Goal: Task Accomplishment & Management: Manage account settings

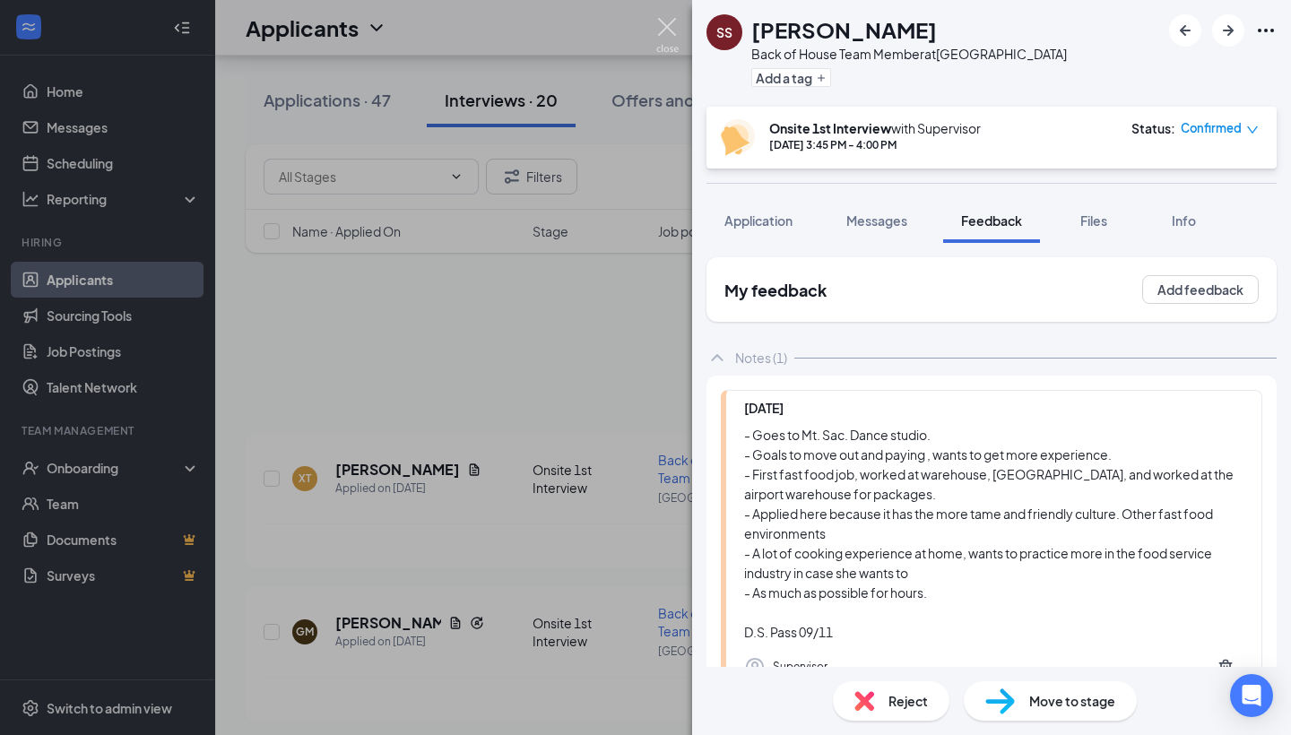
scroll to position [186, 0]
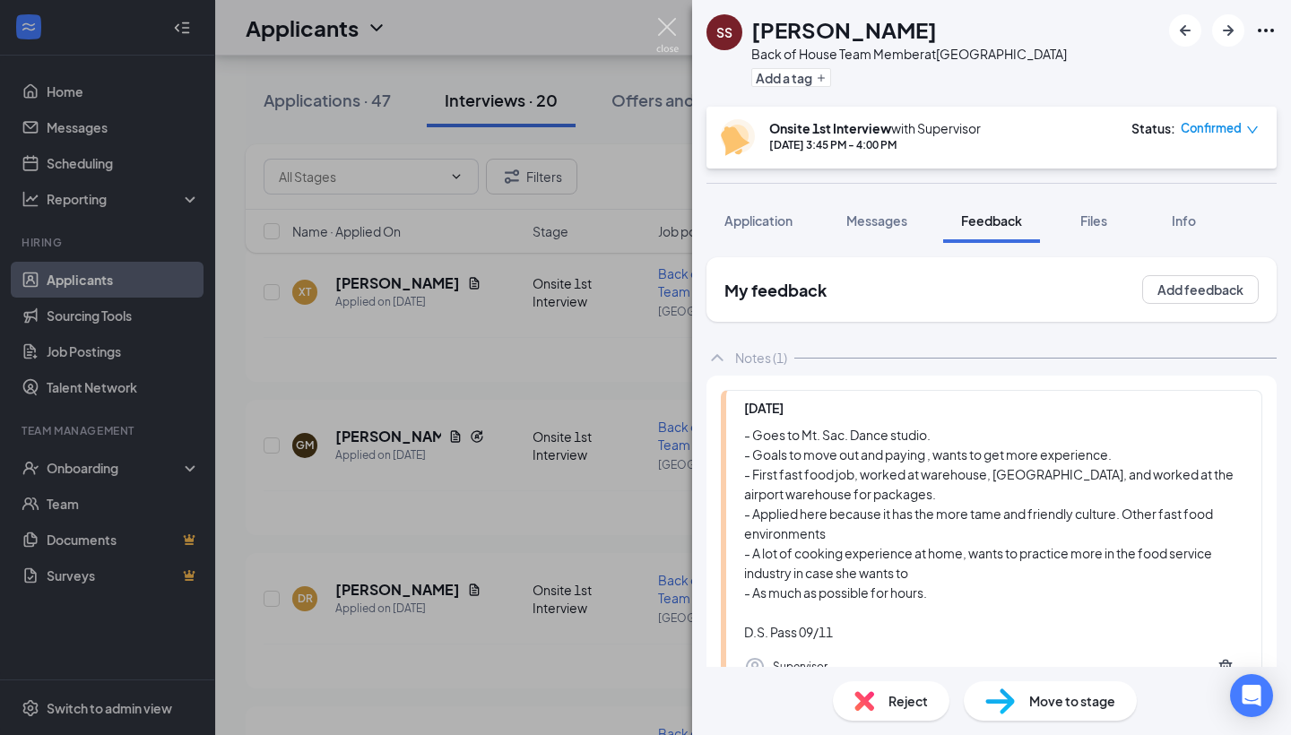
click at [657, 33] on img at bounding box center [667, 35] width 22 height 35
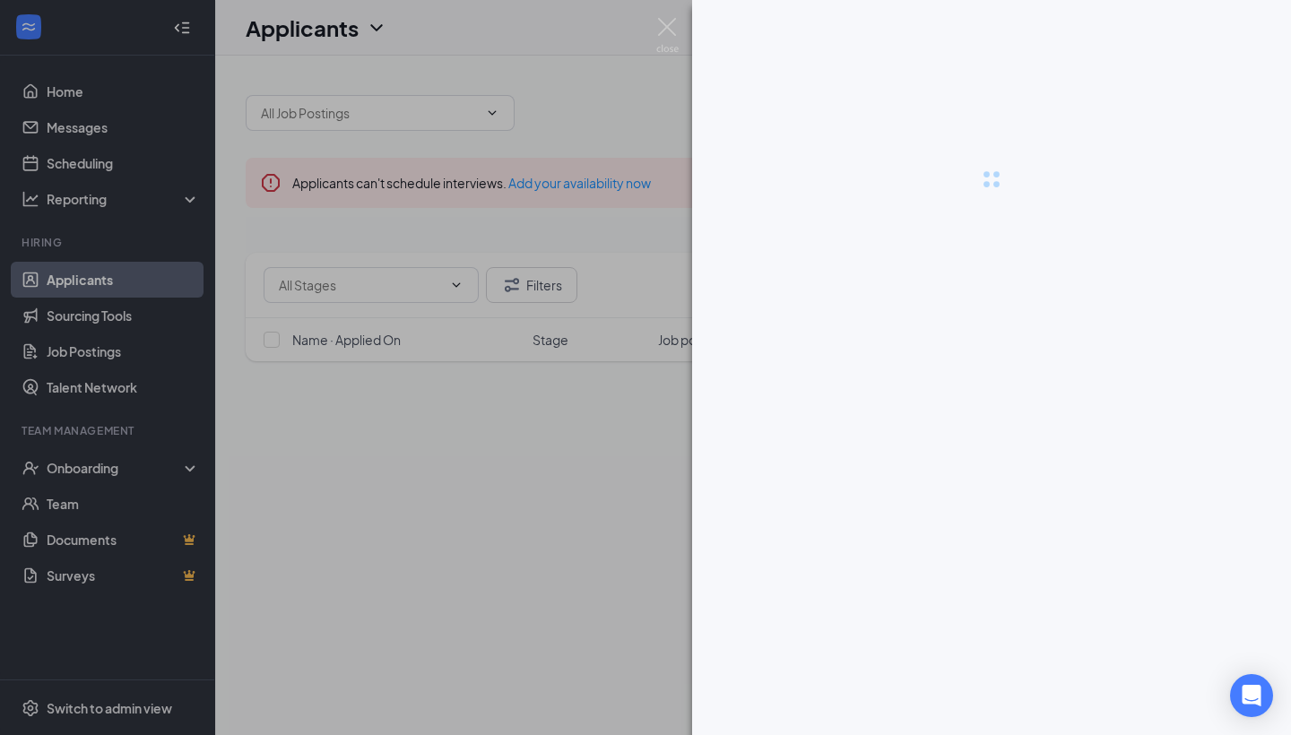
click at [947, 702] on div at bounding box center [991, 367] width 599 height 735
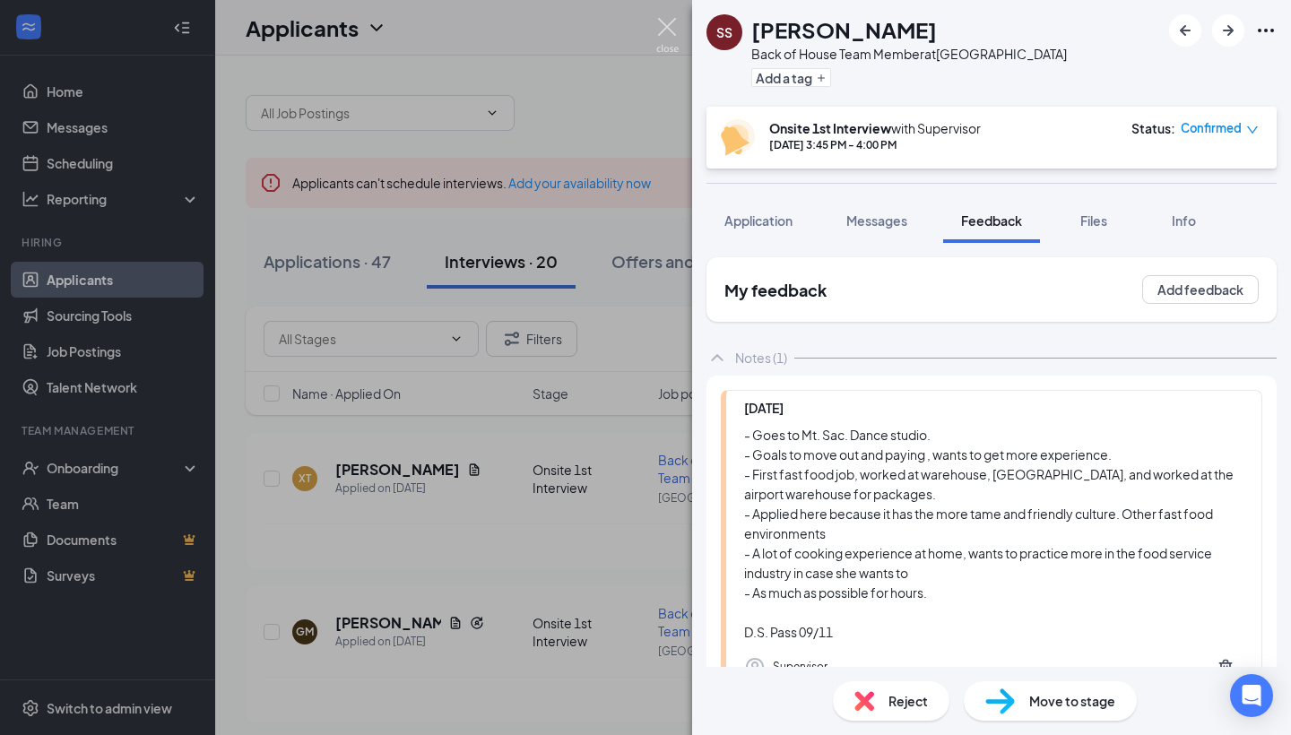
click at [665, 19] on img at bounding box center [667, 35] width 22 height 35
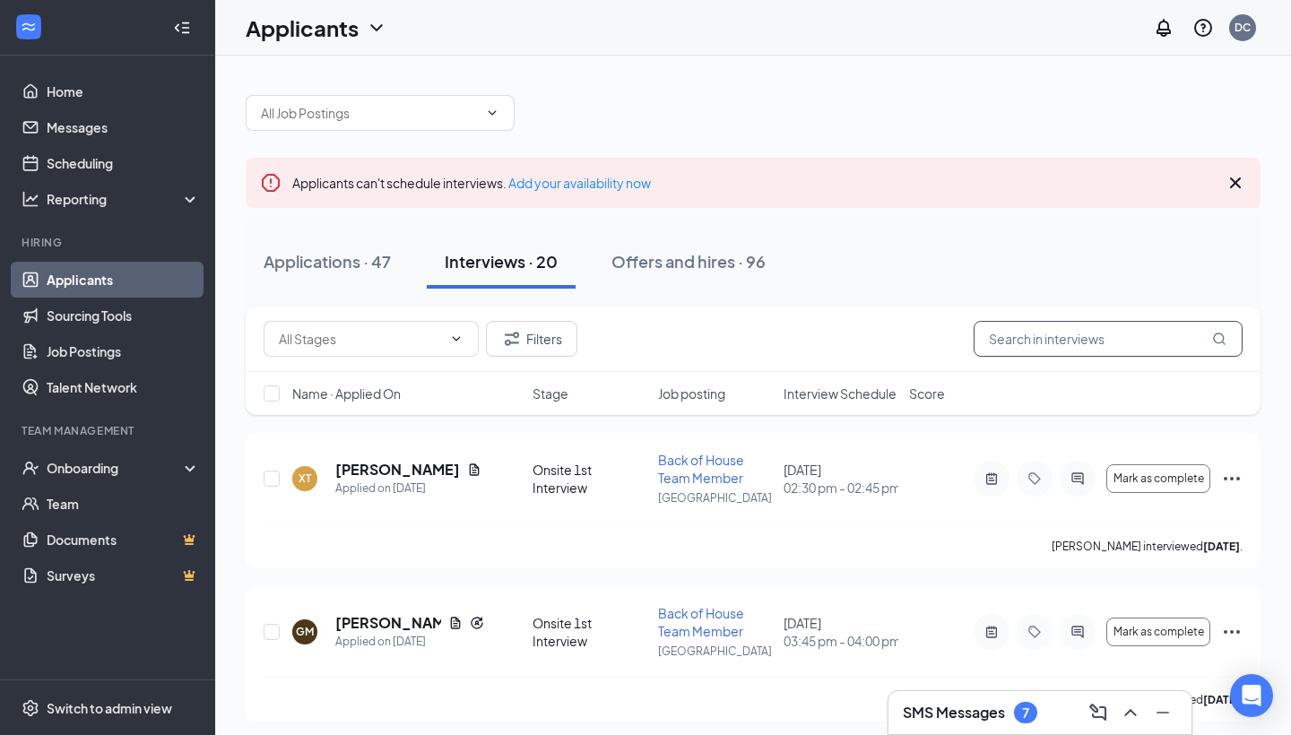
click at [1044, 334] on input "text" at bounding box center [1108, 339] width 269 height 36
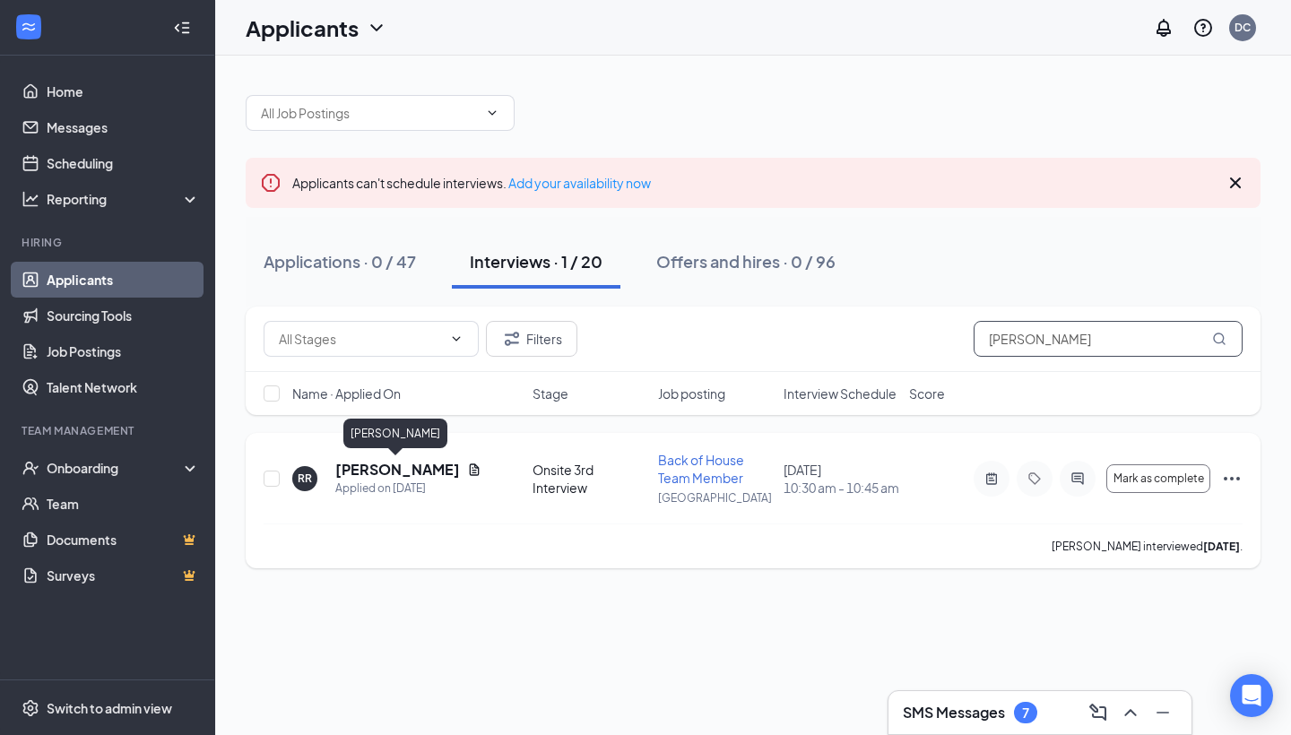
type input "[PERSON_NAME]"
click at [362, 468] on h5 "[PERSON_NAME]" at bounding box center [397, 470] width 125 height 20
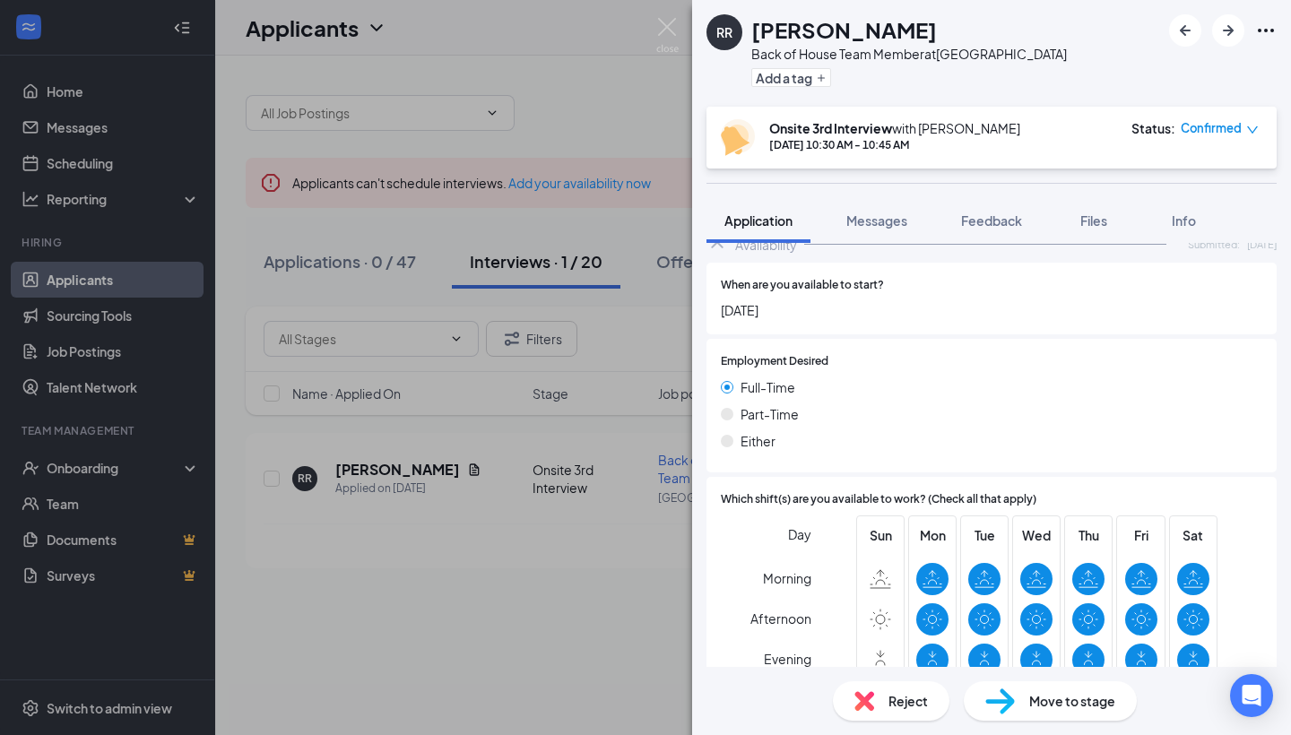
scroll to position [1141, 0]
click at [893, 227] on span "Messages" at bounding box center [876, 220] width 61 height 16
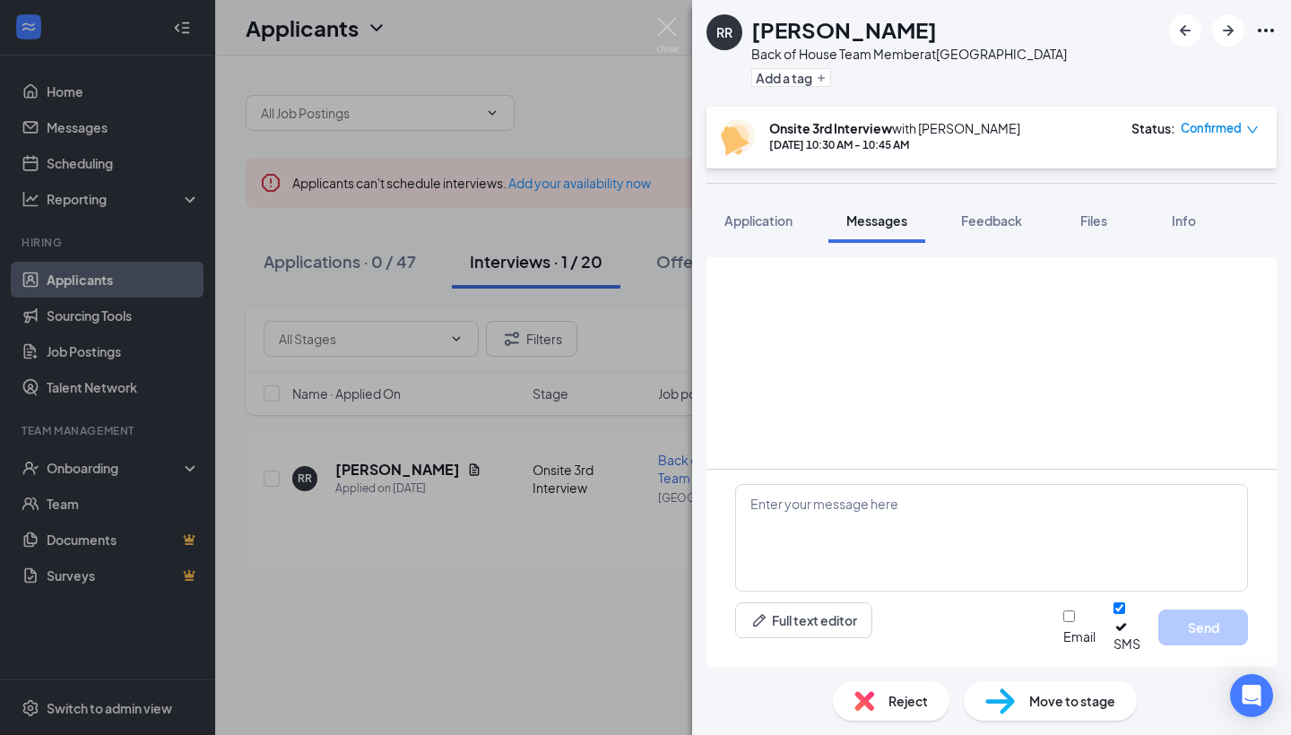
scroll to position [567, 0]
click at [1008, 225] on span "Feedback" at bounding box center [991, 220] width 61 height 16
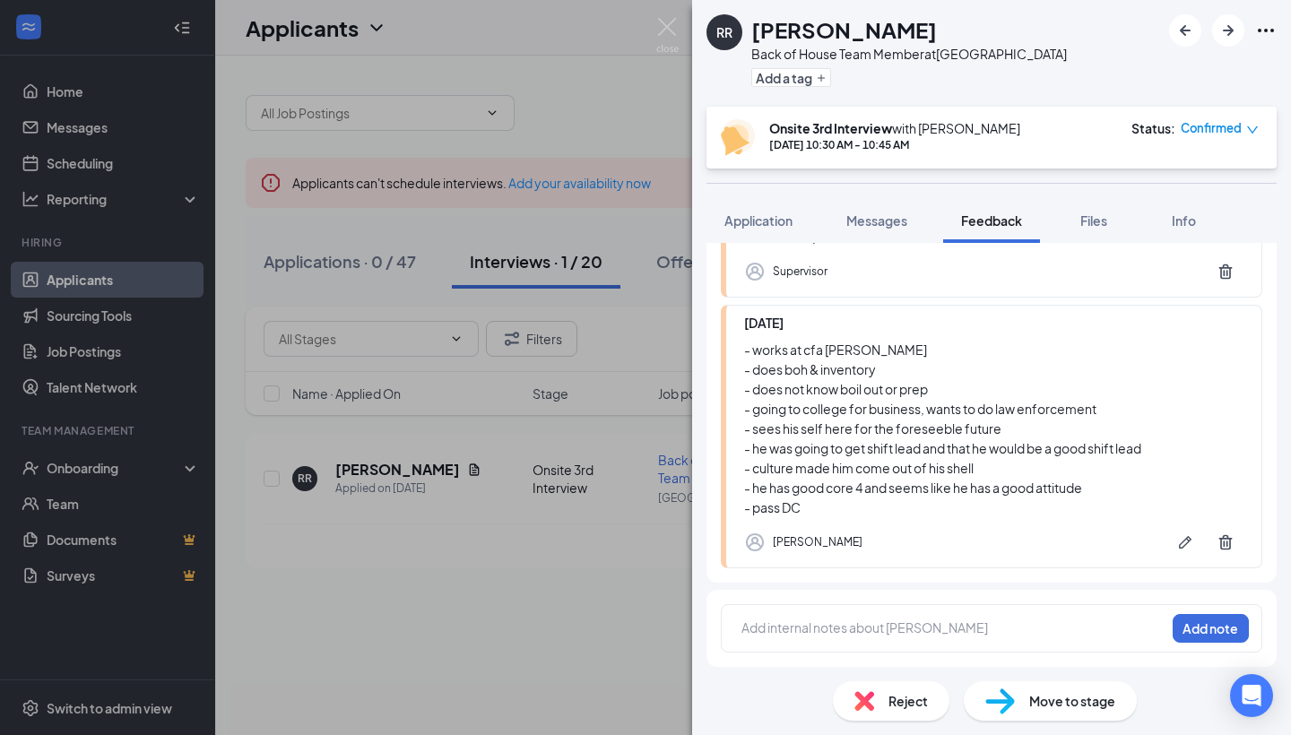
scroll to position [494, 0]
click at [1186, 546] on icon "Pen" at bounding box center [1185, 542] width 18 height 18
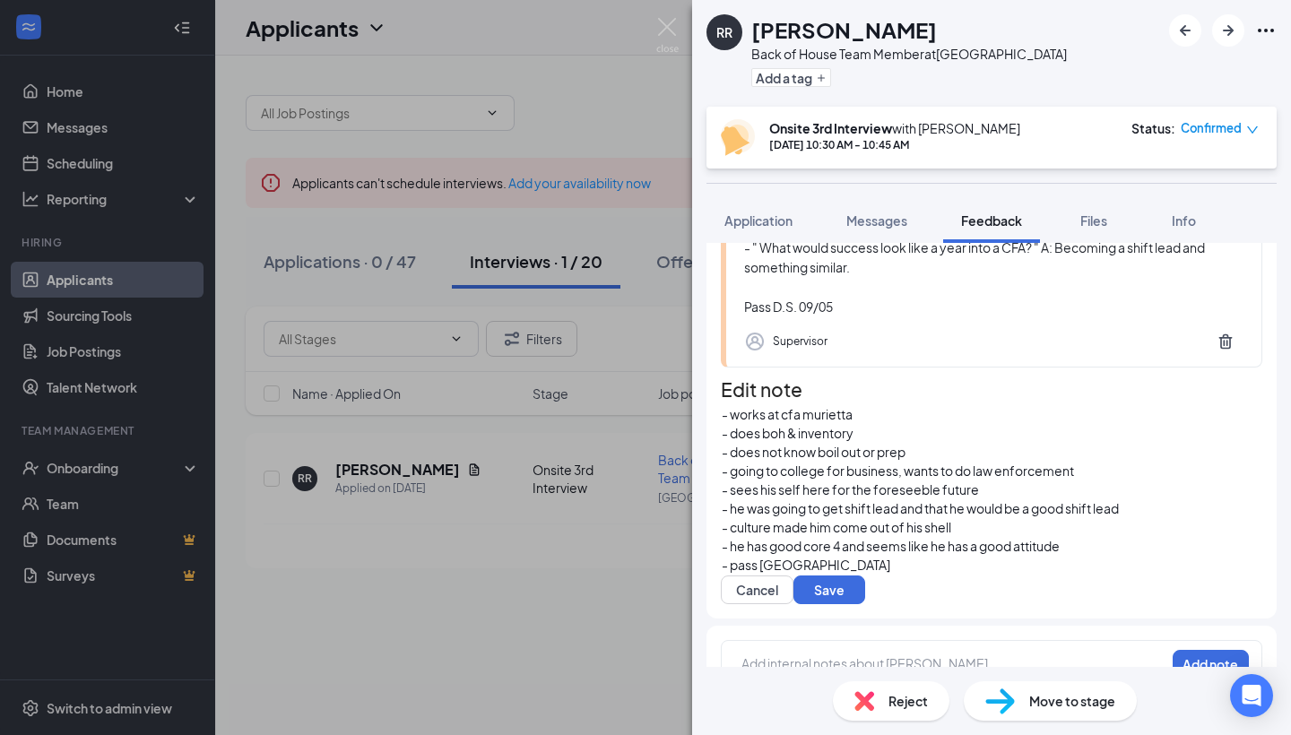
scroll to position [98, 0]
click at [792, 519] on span "- culture made him come out of his shell" at bounding box center [837, 527] width 230 height 16
click at [795, 519] on span "- culture made him come out of his shell" at bounding box center [837, 527] width 230 height 16
click at [798, 519] on span "- culture made him come out of his shell" at bounding box center [837, 527] width 231 height 16
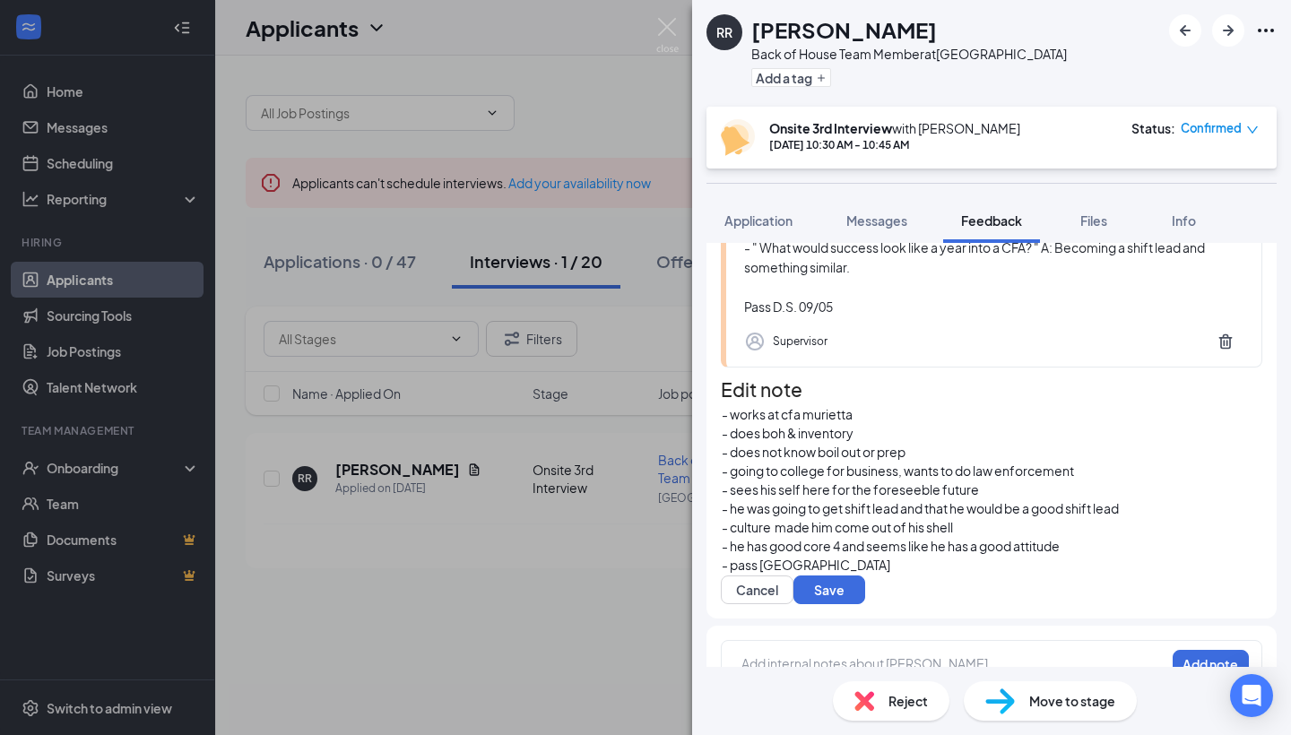
click at [757, 519] on span "- culture made him come out of his shell" at bounding box center [837, 527] width 231 height 16
click at [756, 519] on span "- culture made him come out of his shell" at bounding box center [838, 527] width 233 height 16
click at [795, 537] on div "- he has good core 4 and seems like he has a good attitude" at bounding box center [992, 546] width 540 height 19
click at [865, 576] on button "Save" at bounding box center [829, 590] width 72 height 29
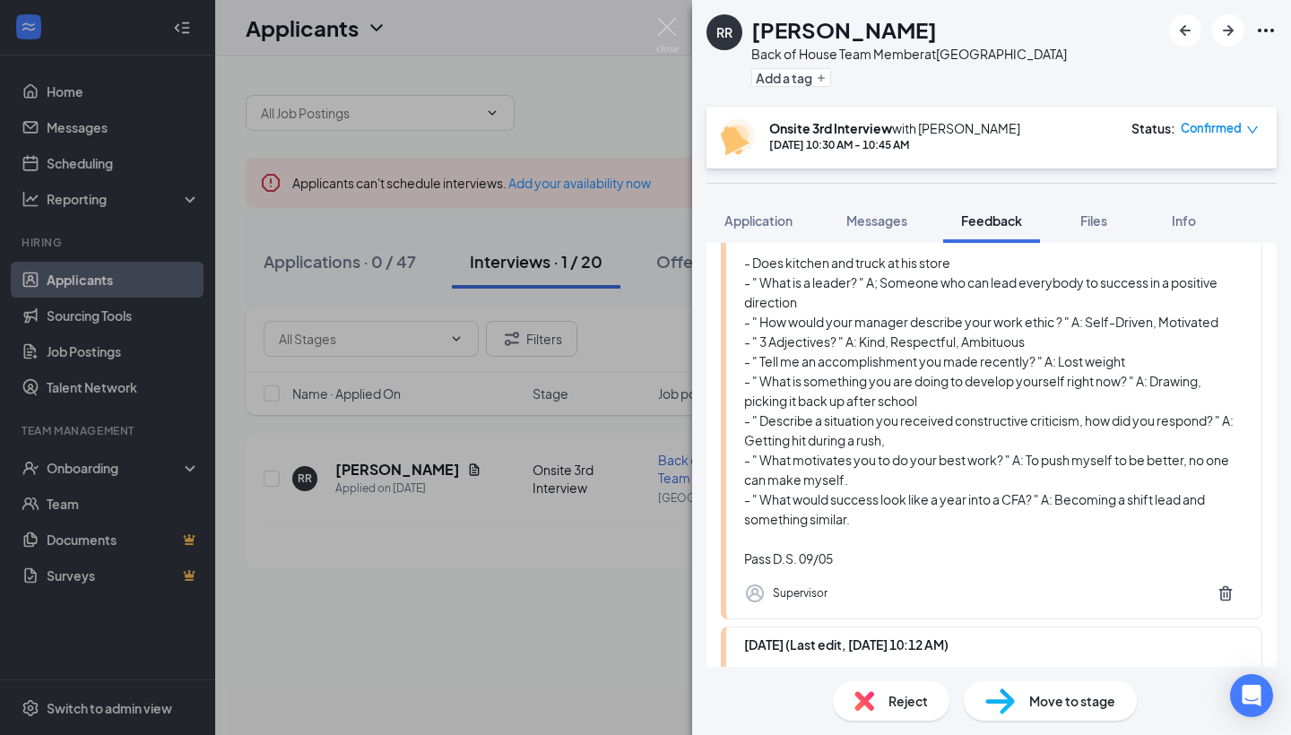
scroll to position [159, 0]
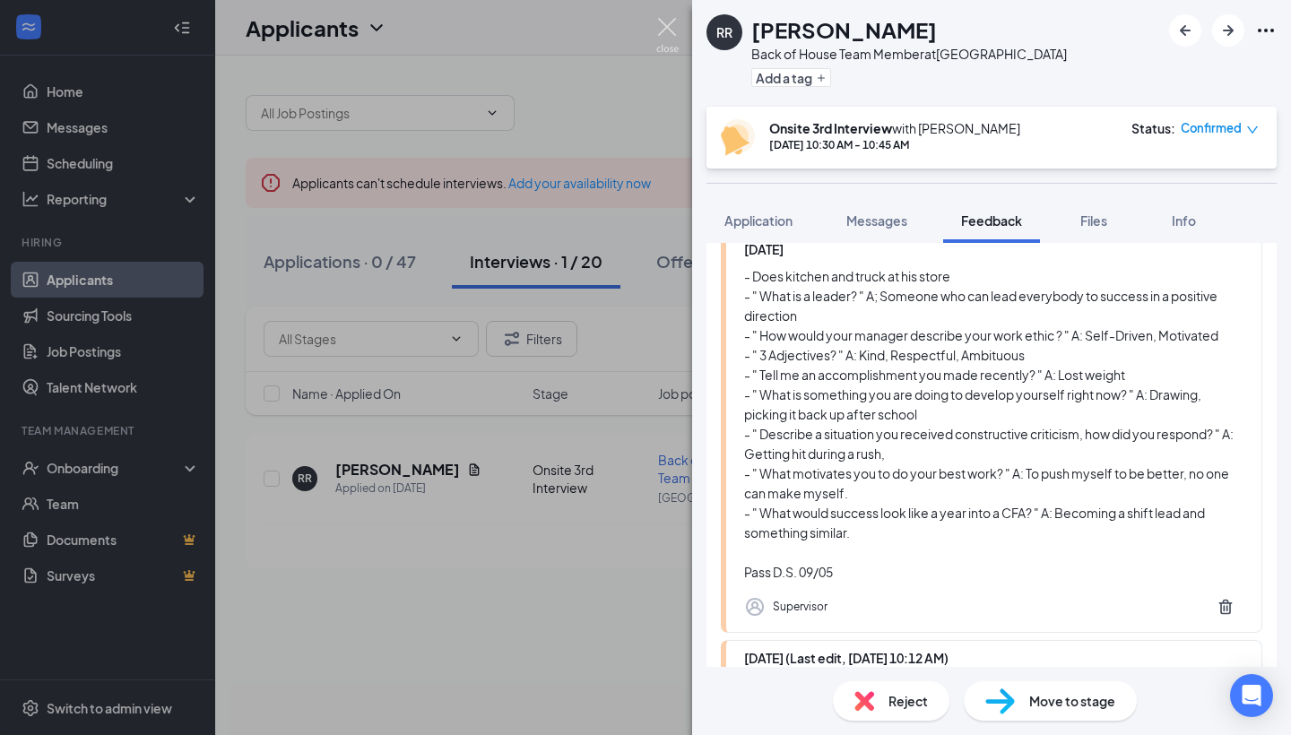
click at [668, 34] on img at bounding box center [667, 35] width 22 height 35
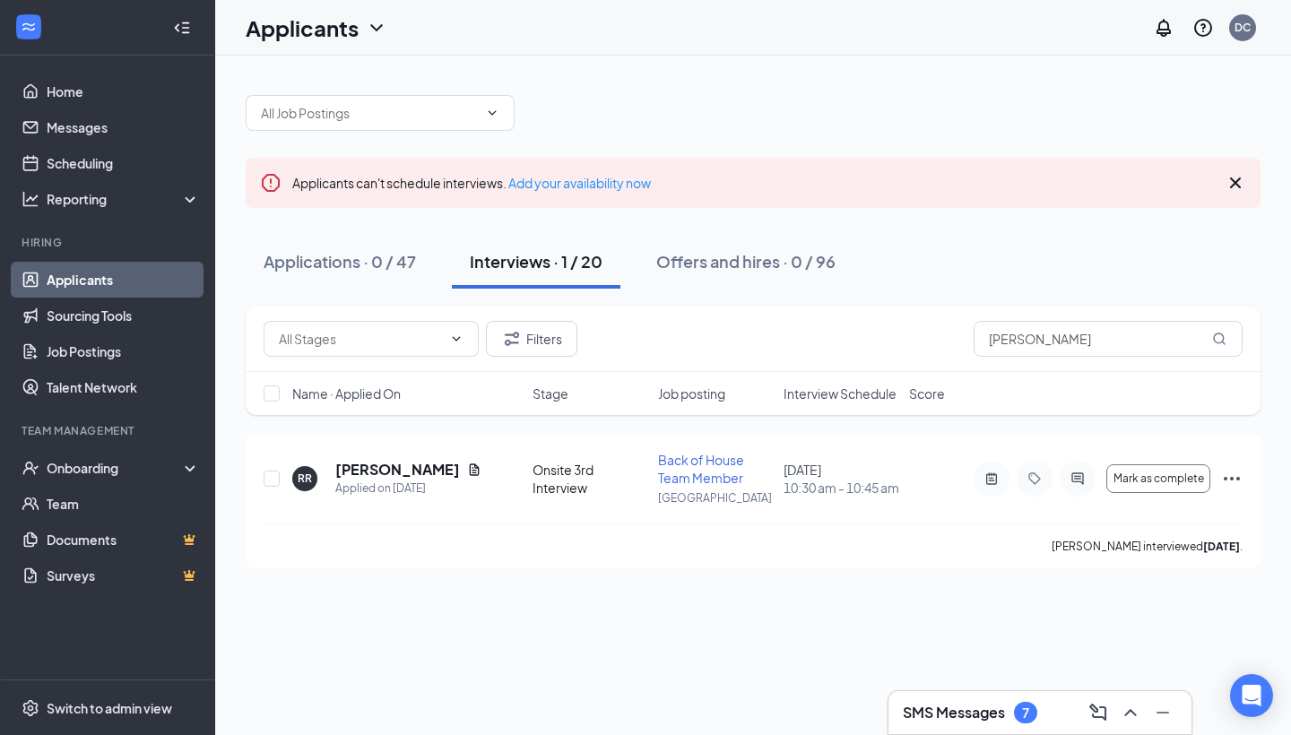
click at [1037, 694] on div "SMS Messages 7" at bounding box center [1039, 712] width 303 height 43
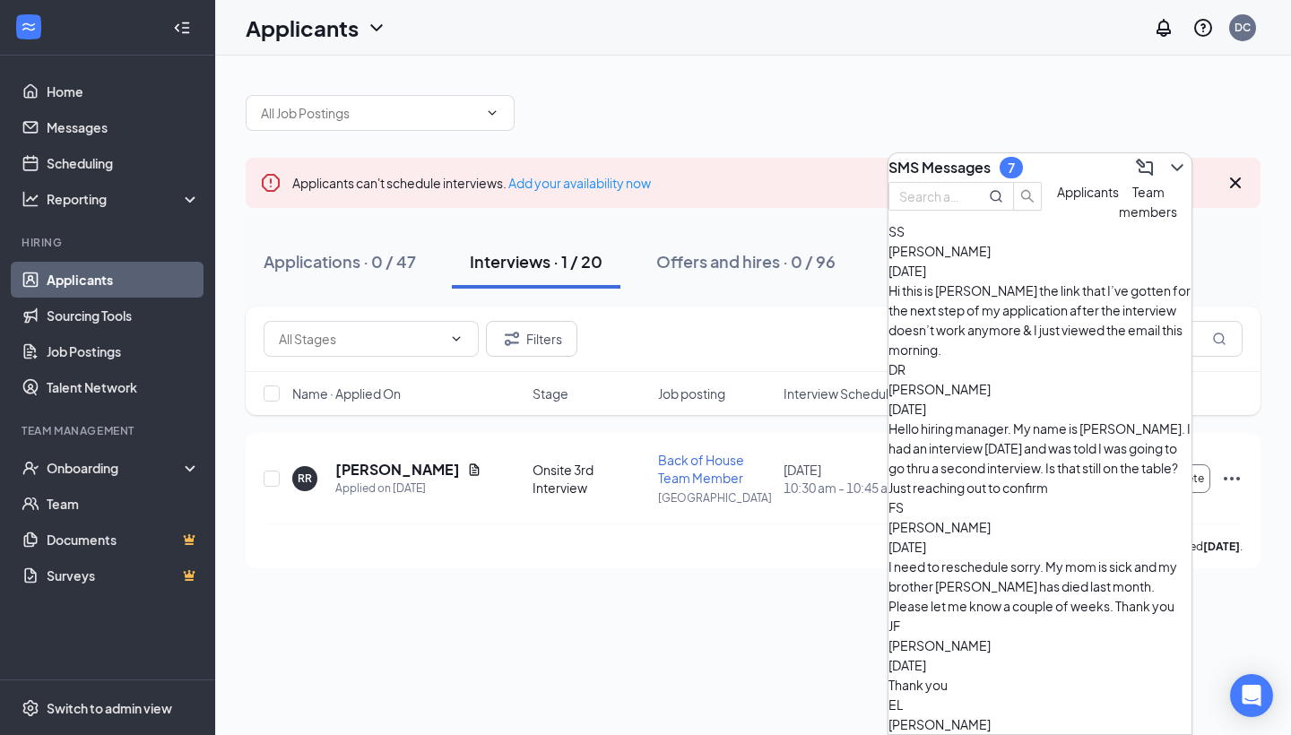
click at [1172, 158] on icon "ChevronDown" at bounding box center [1177, 168] width 22 height 22
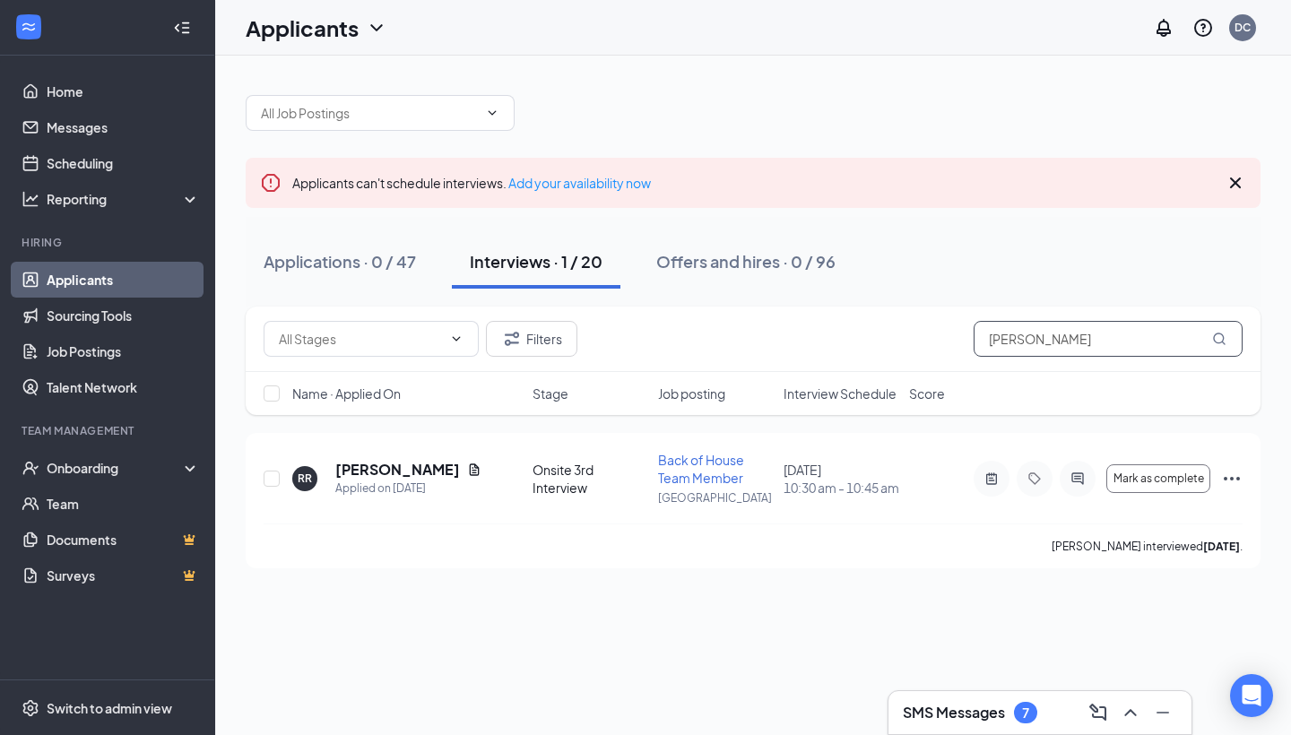
drag, startPoint x: 1117, startPoint y: 345, endPoint x: 969, endPoint y: 339, distance: 148.1
click at [971, 342] on div "Filters [PERSON_NAME]" at bounding box center [753, 339] width 979 height 36
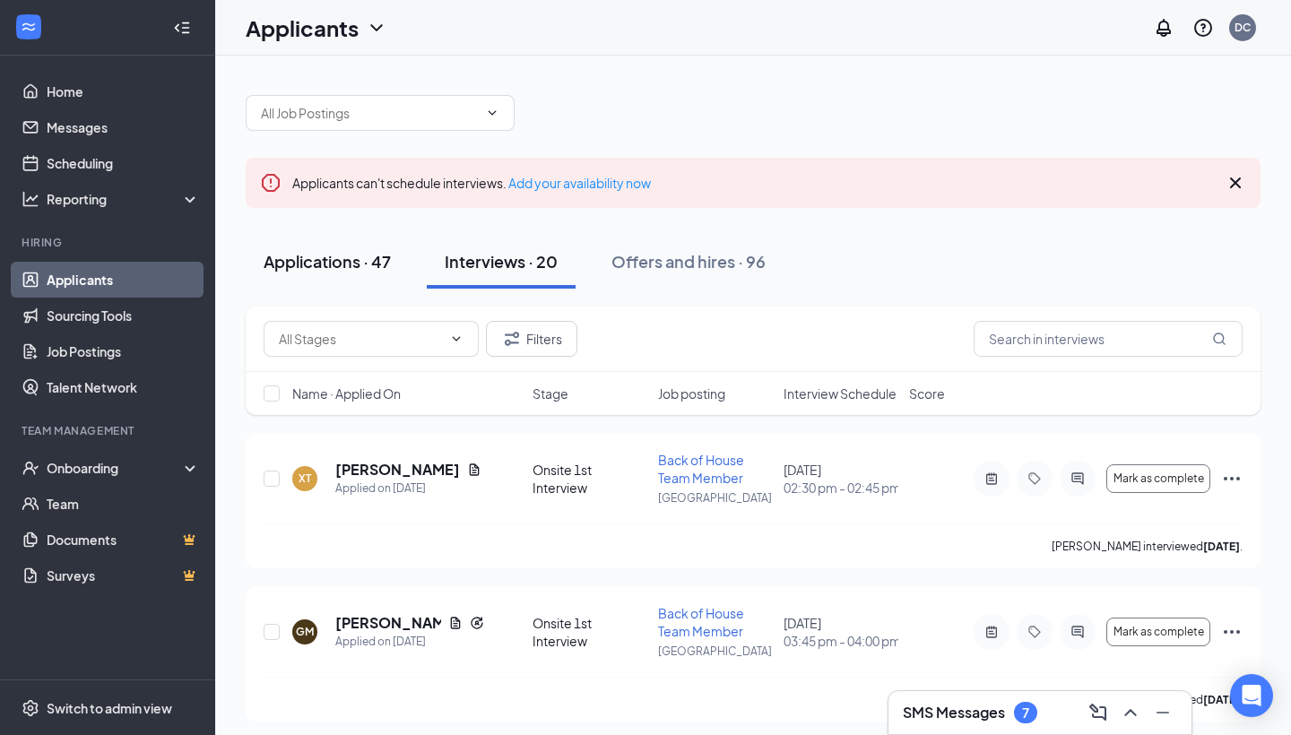
click at [360, 263] on div "Applications · 47" at bounding box center [327, 261] width 127 height 22
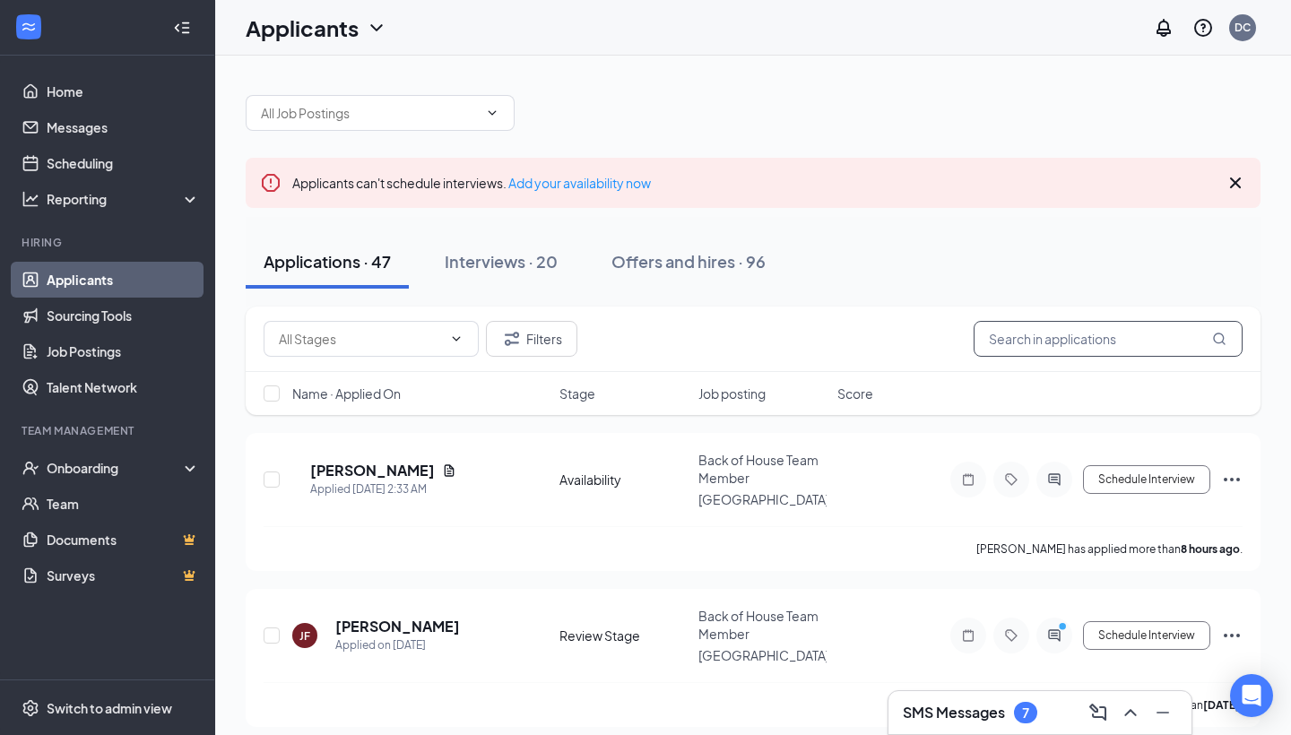
click at [1016, 331] on input "text" at bounding box center [1108, 339] width 269 height 36
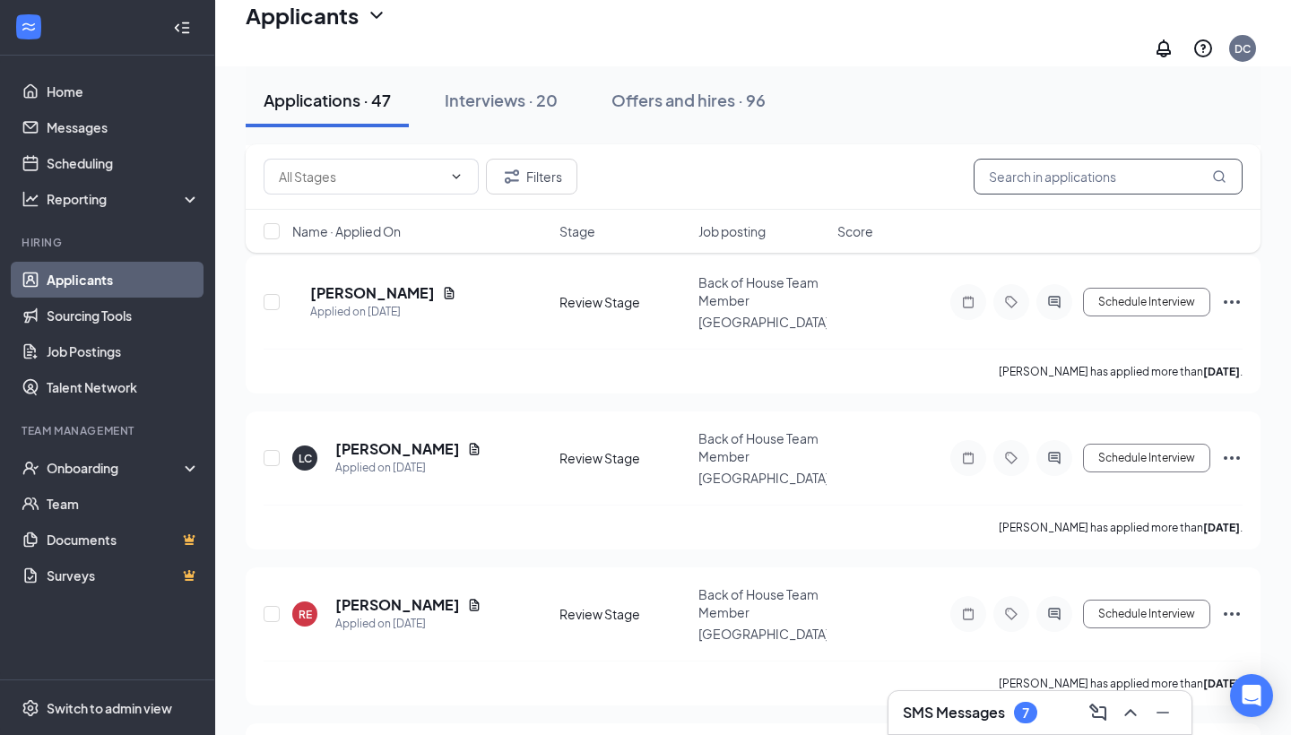
scroll to position [1279, 0]
click at [386, 293] on h5 "[PERSON_NAME]" at bounding box center [372, 294] width 125 height 20
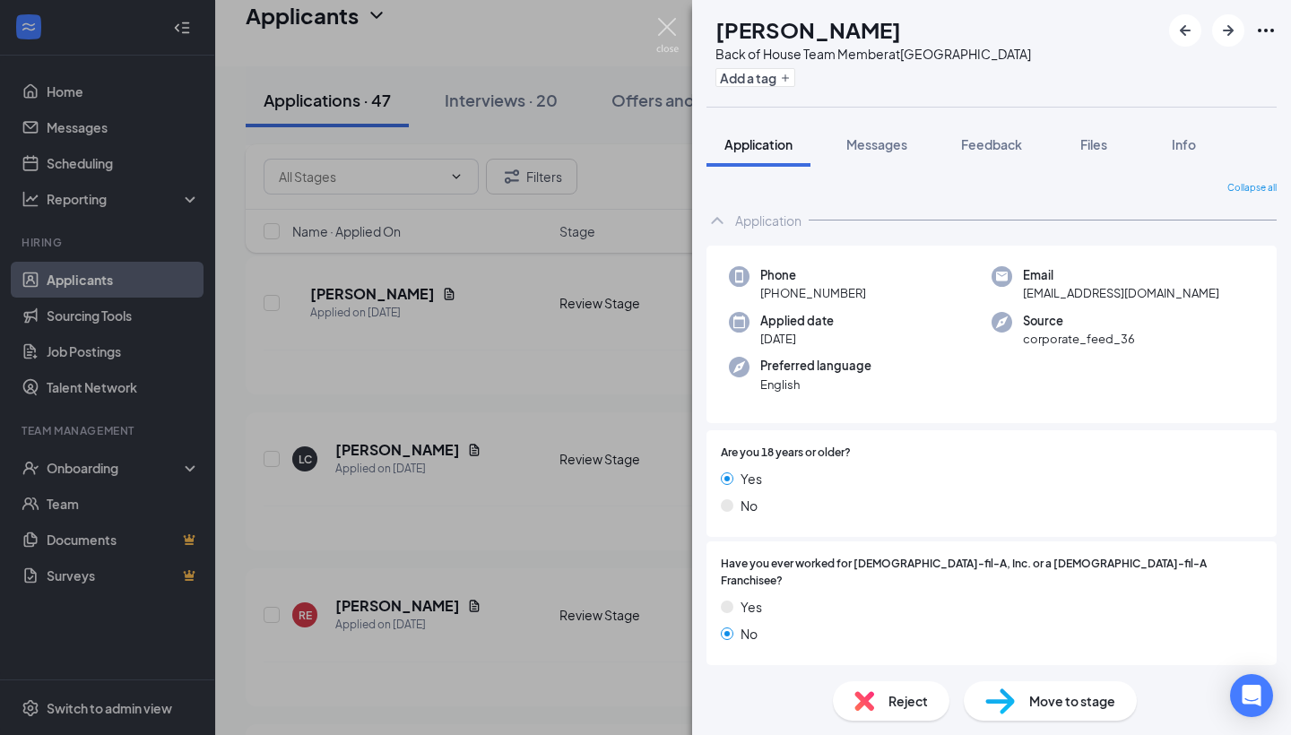
click at [670, 39] on img at bounding box center [667, 35] width 22 height 35
